Goal: Task Accomplishment & Management: Use online tool/utility

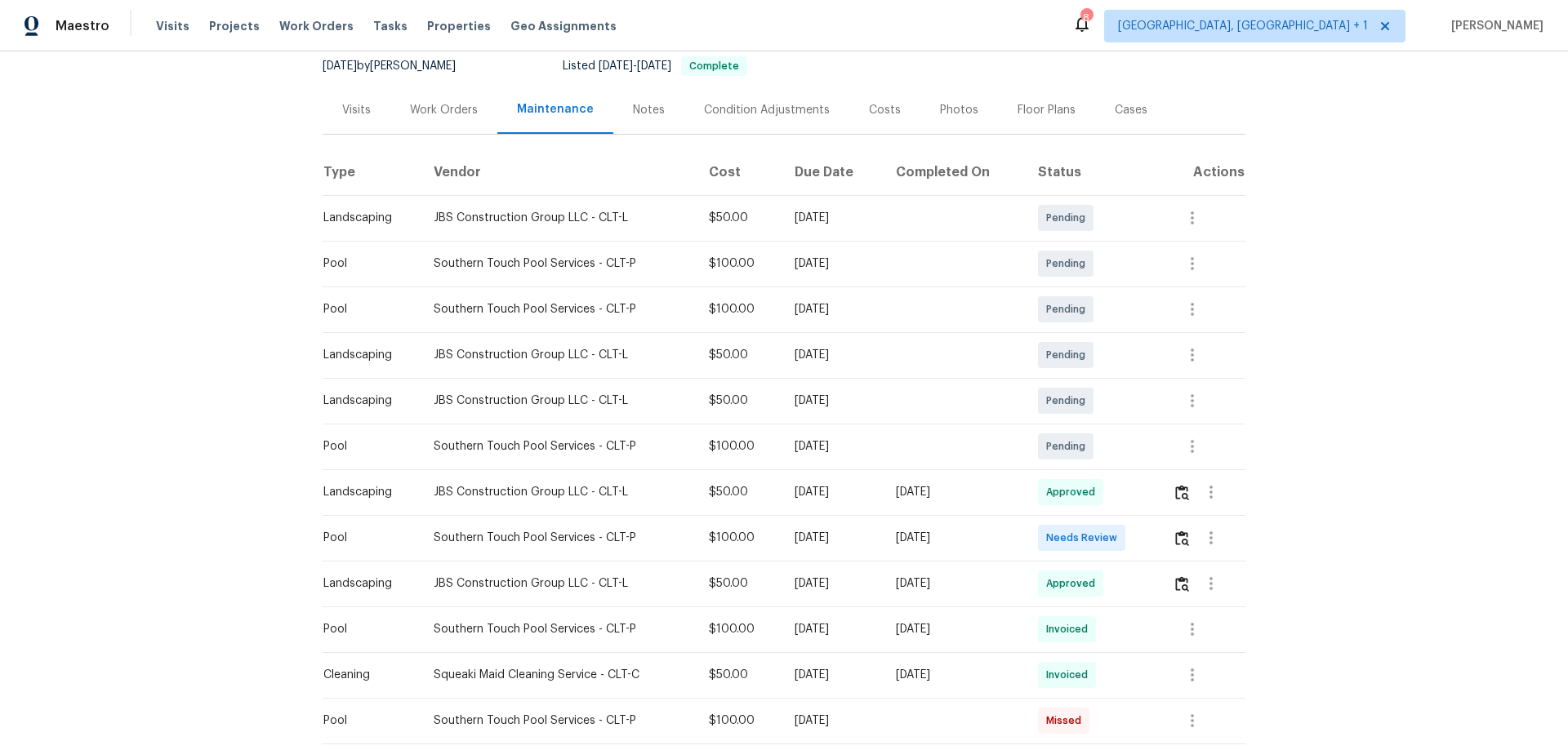
scroll to position [163, 0]
drag, startPoint x: 820, startPoint y: 528, endPoint x: 1000, endPoint y: 553, distance: 181.7
click at [1000, 495] on tr "Pool Southern Touch Pool Services - CLT-P $100.00 Mon, Aug 11 2025 Sun, Aug 17 …" at bounding box center [783, 537] width 923 height 46
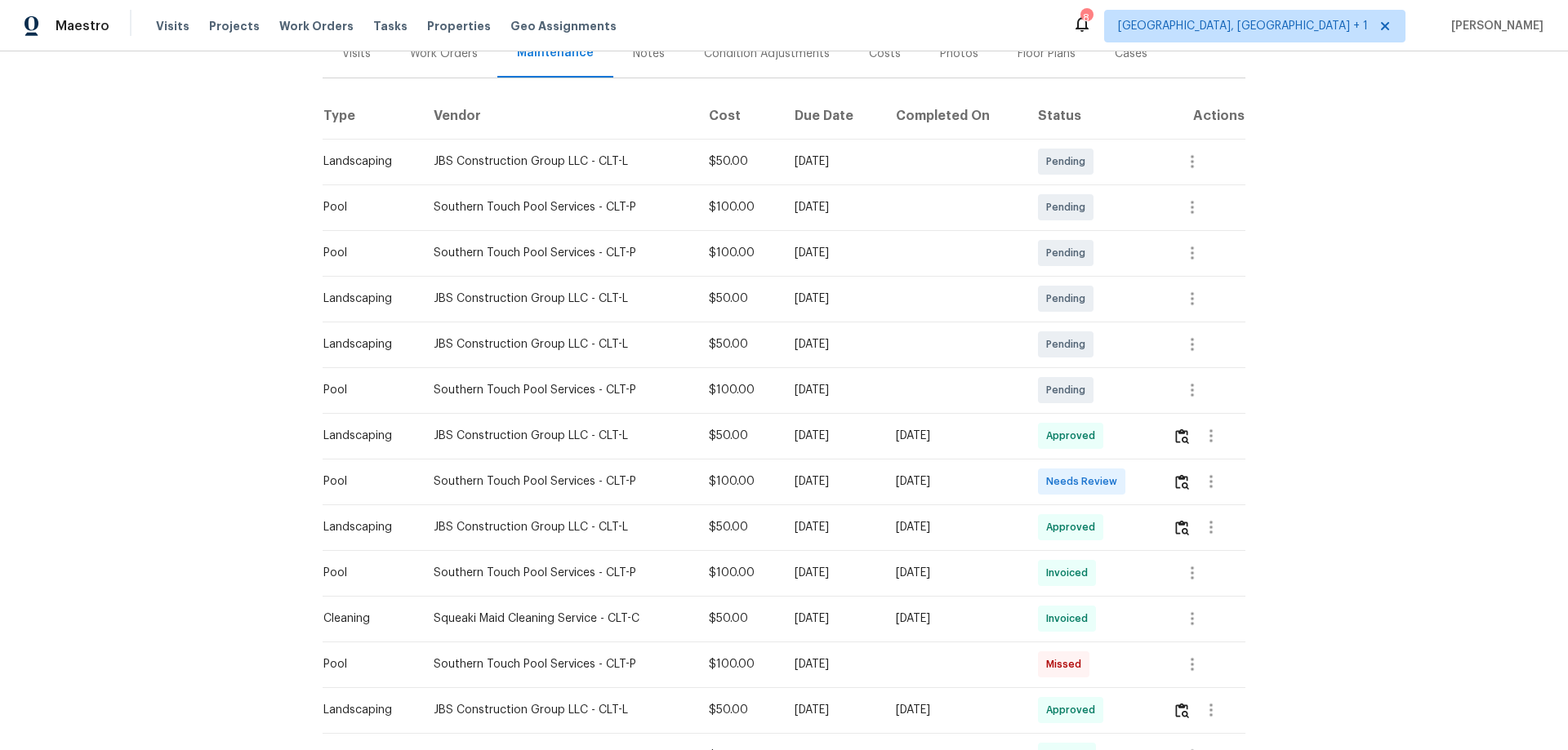
scroll to position [245, 0]
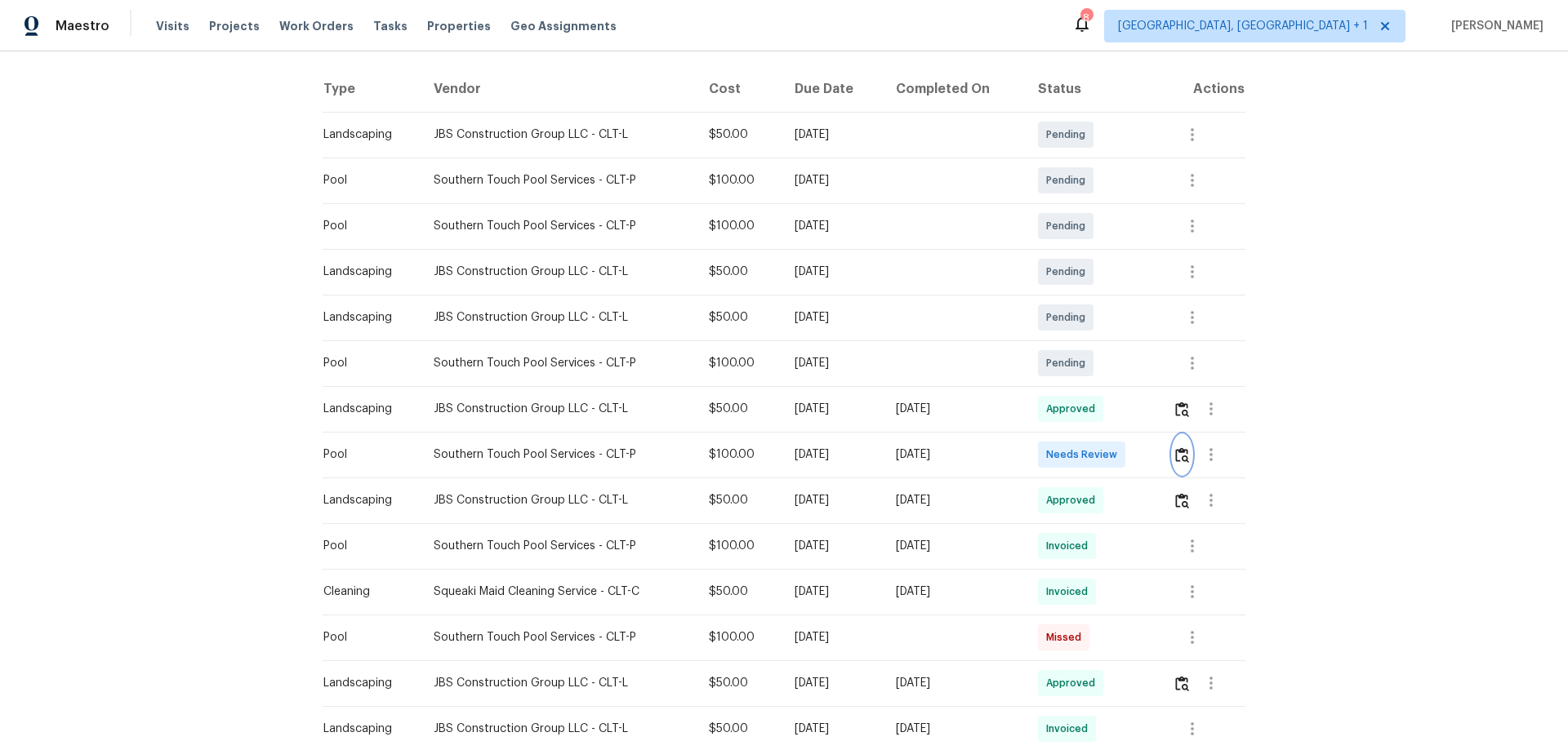
click at [1115, 457] on button "button" at bounding box center [1182, 455] width 19 height 39
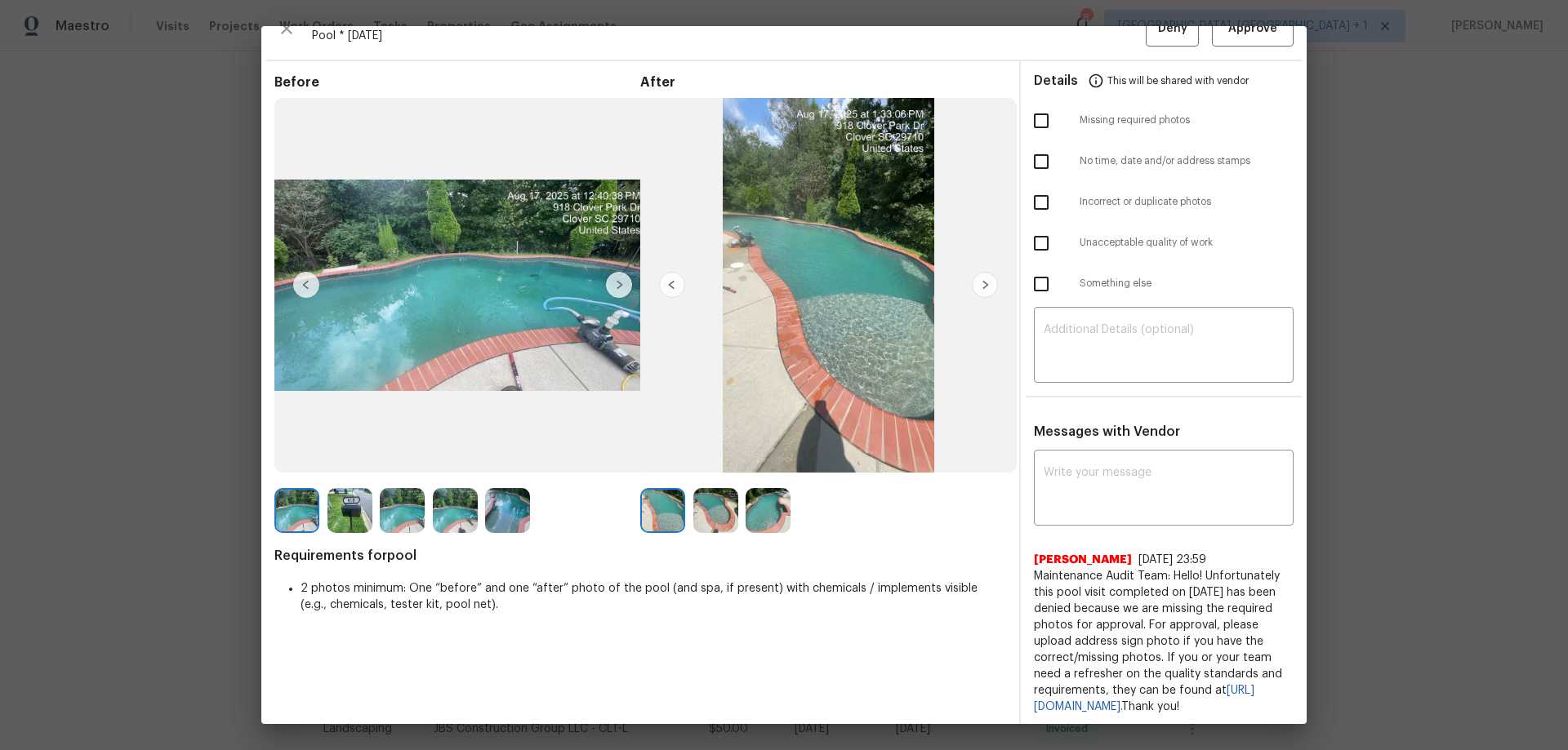
scroll to position [0, 0]
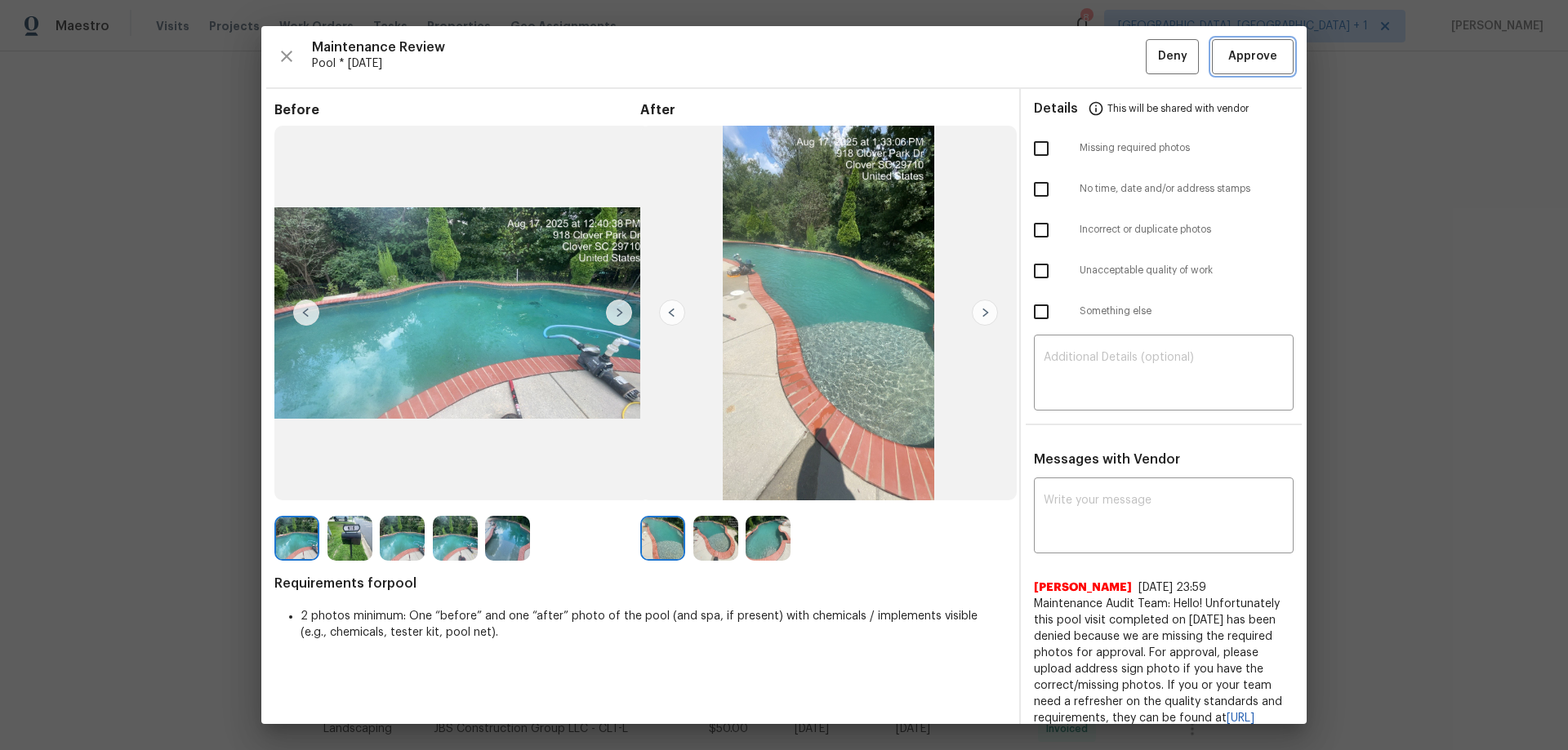
click at [1115, 42] on button "Approve" at bounding box center [1252, 57] width 82 height 36
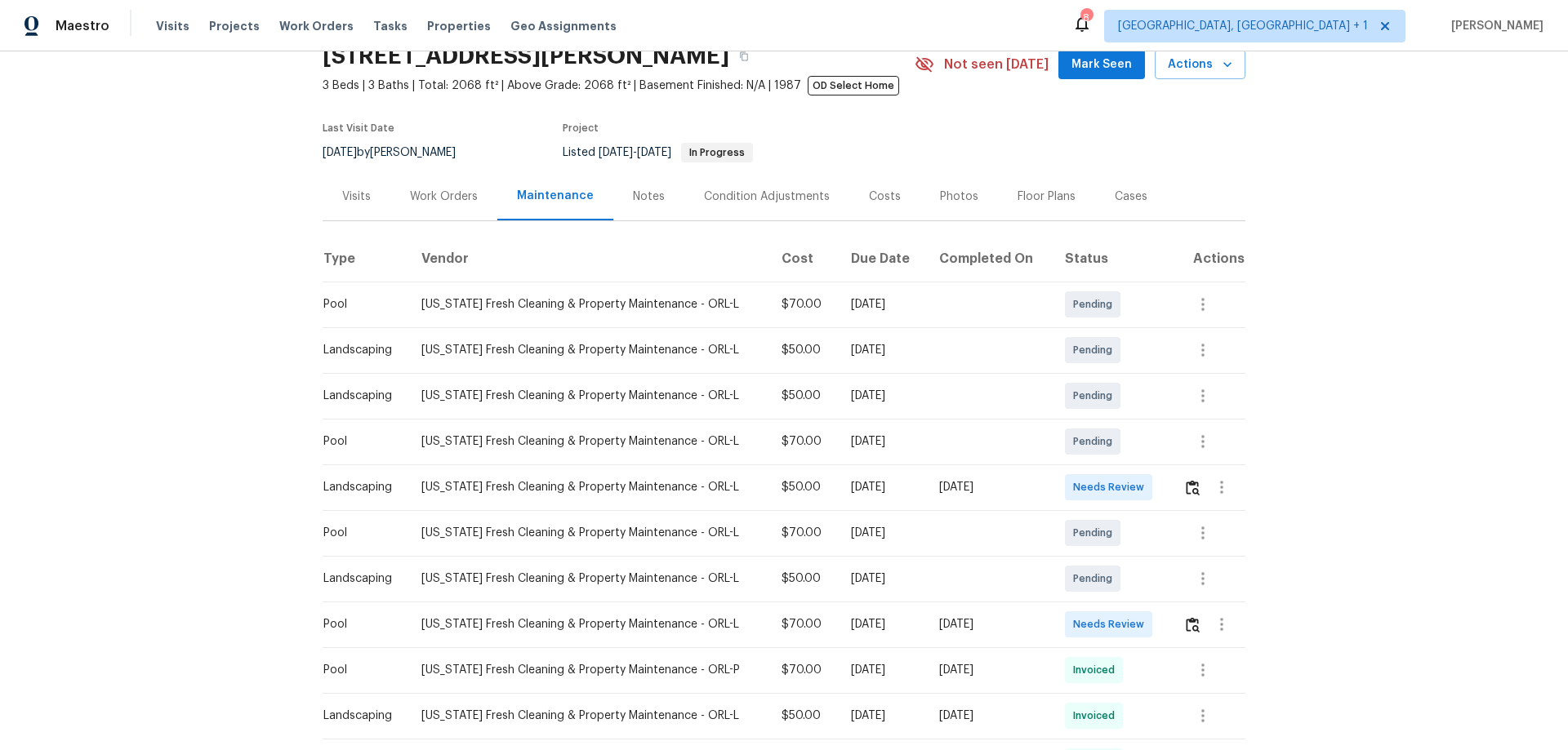
scroll to position [163, 0]
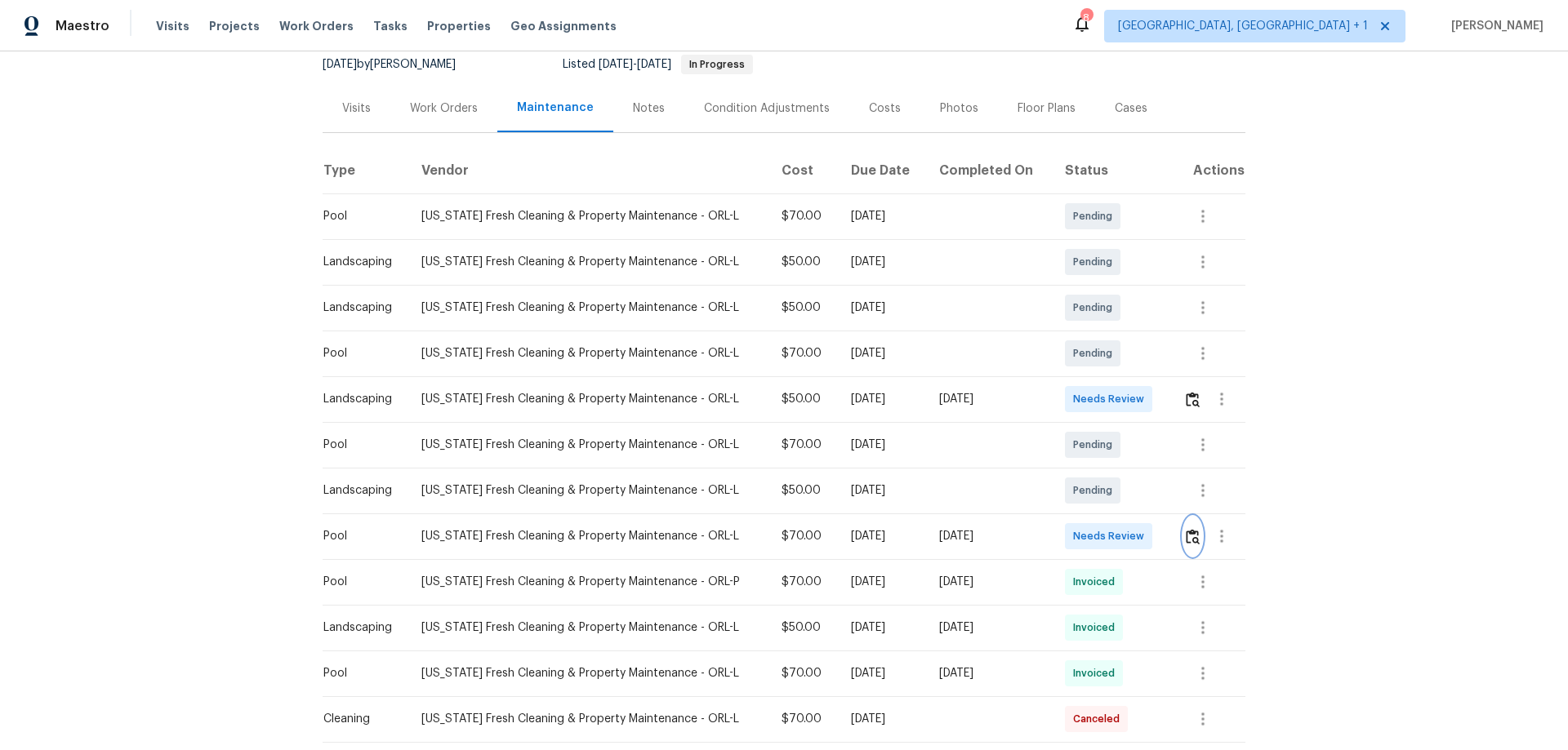
click at [1184, 544] on button "button" at bounding box center [1193, 536] width 19 height 39
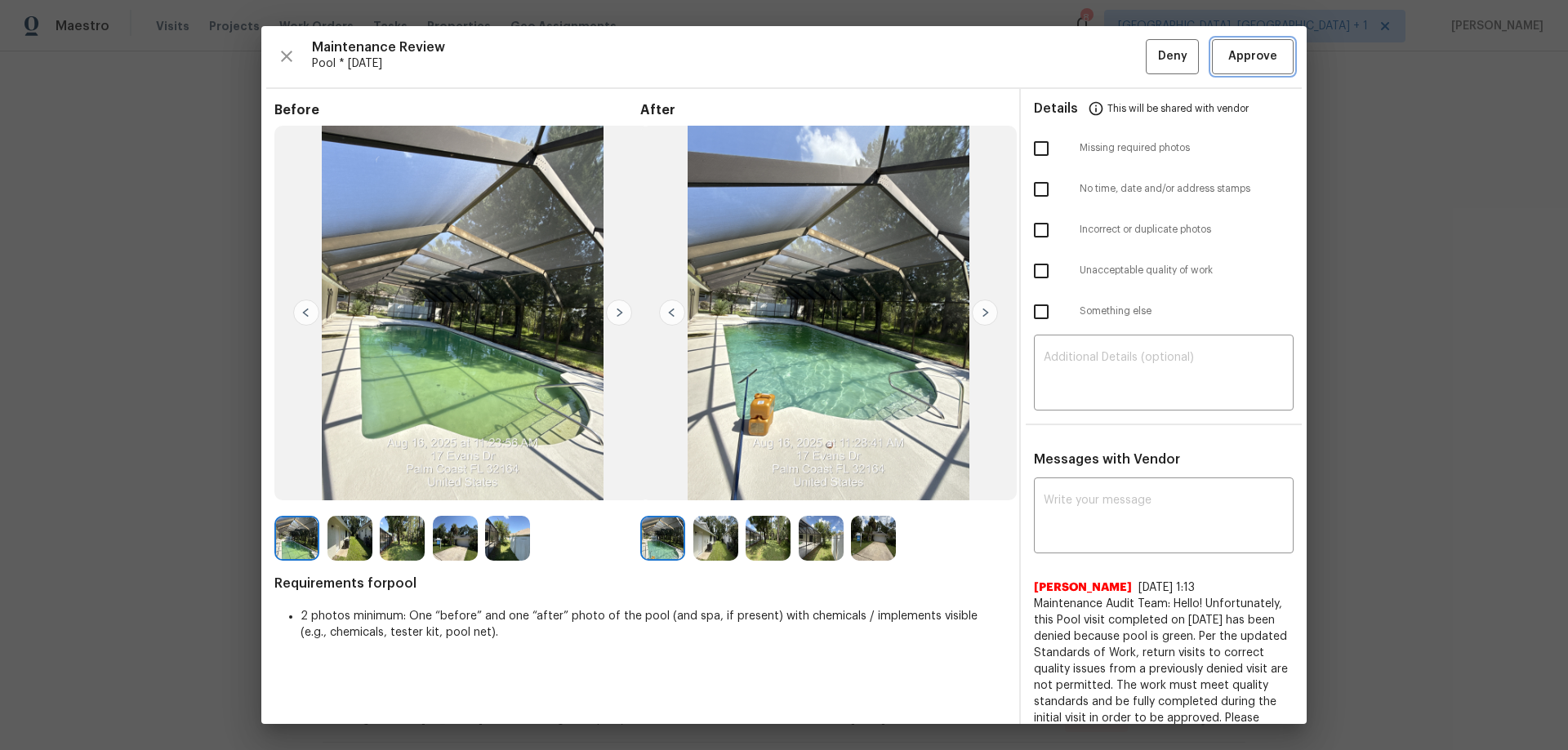
click at [1242, 69] on button "Approve" at bounding box center [1252, 57] width 82 height 36
